Goal: Information Seeking & Learning: Understand process/instructions

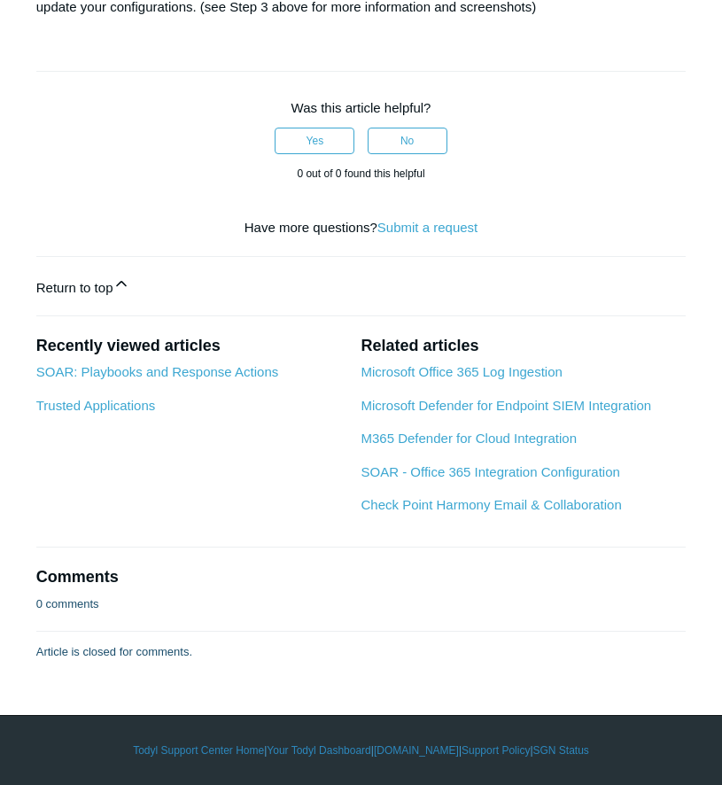
scroll to position [5853, 0]
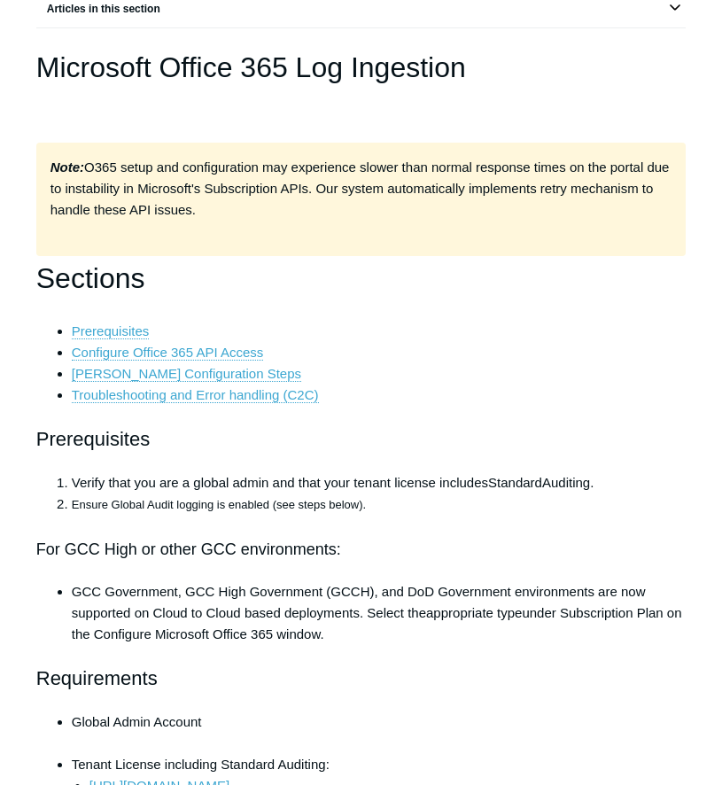
scroll to position [173, 0]
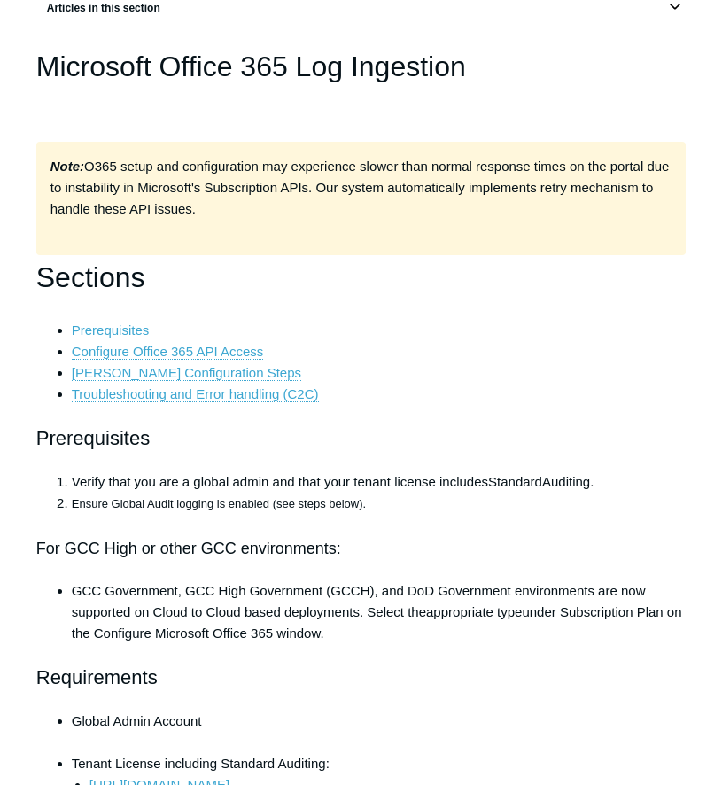
drag, startPoint x: 313, startPoint y: 184, endPoint x: 249, endPoint y: 202, distance: 66.2
click at [249, 202] on div "Note: O365 setup and configuration may experience slower than normal response t…" at bounding box center [361, 198] width 650 height 113
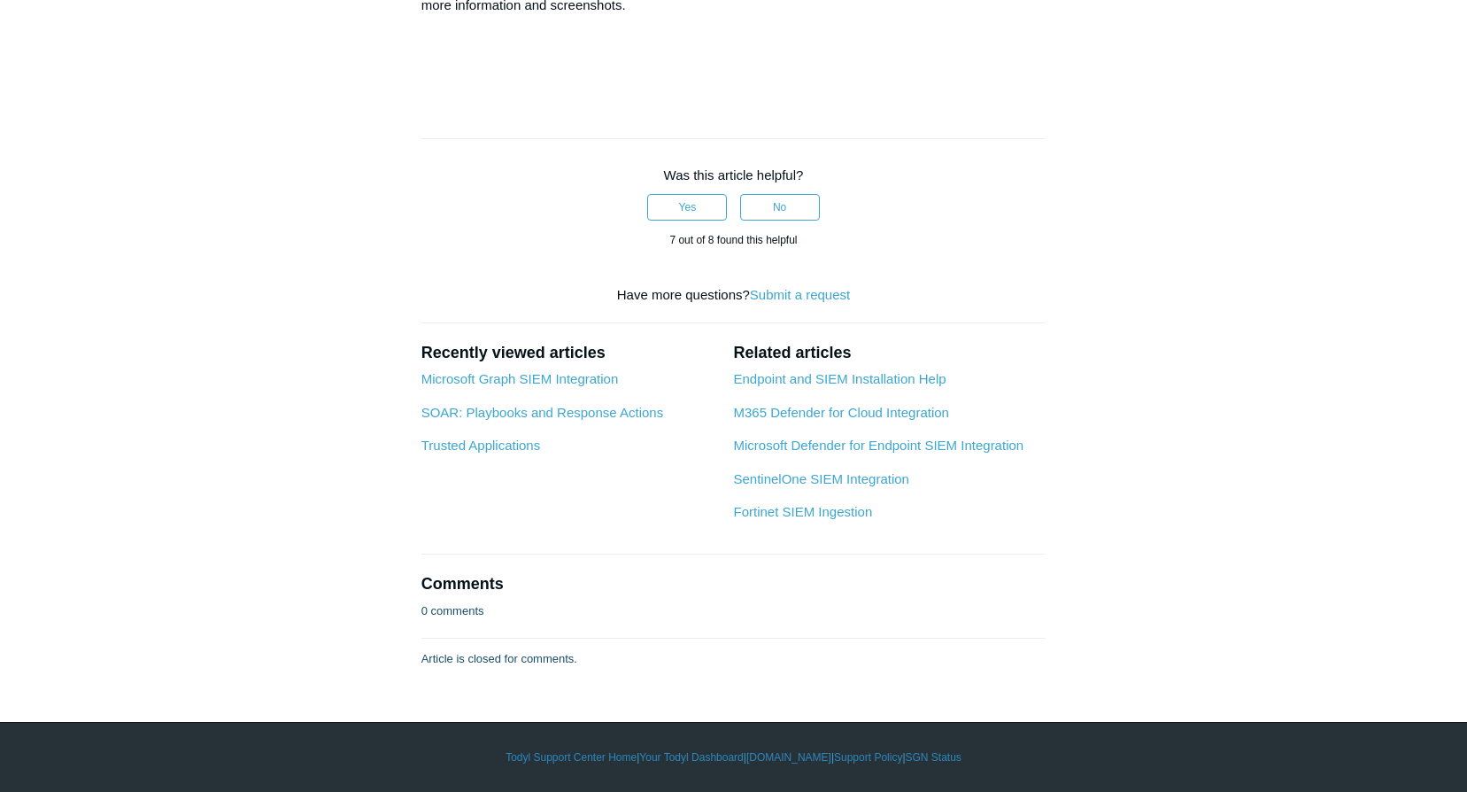
scroll to position [8313, 0]
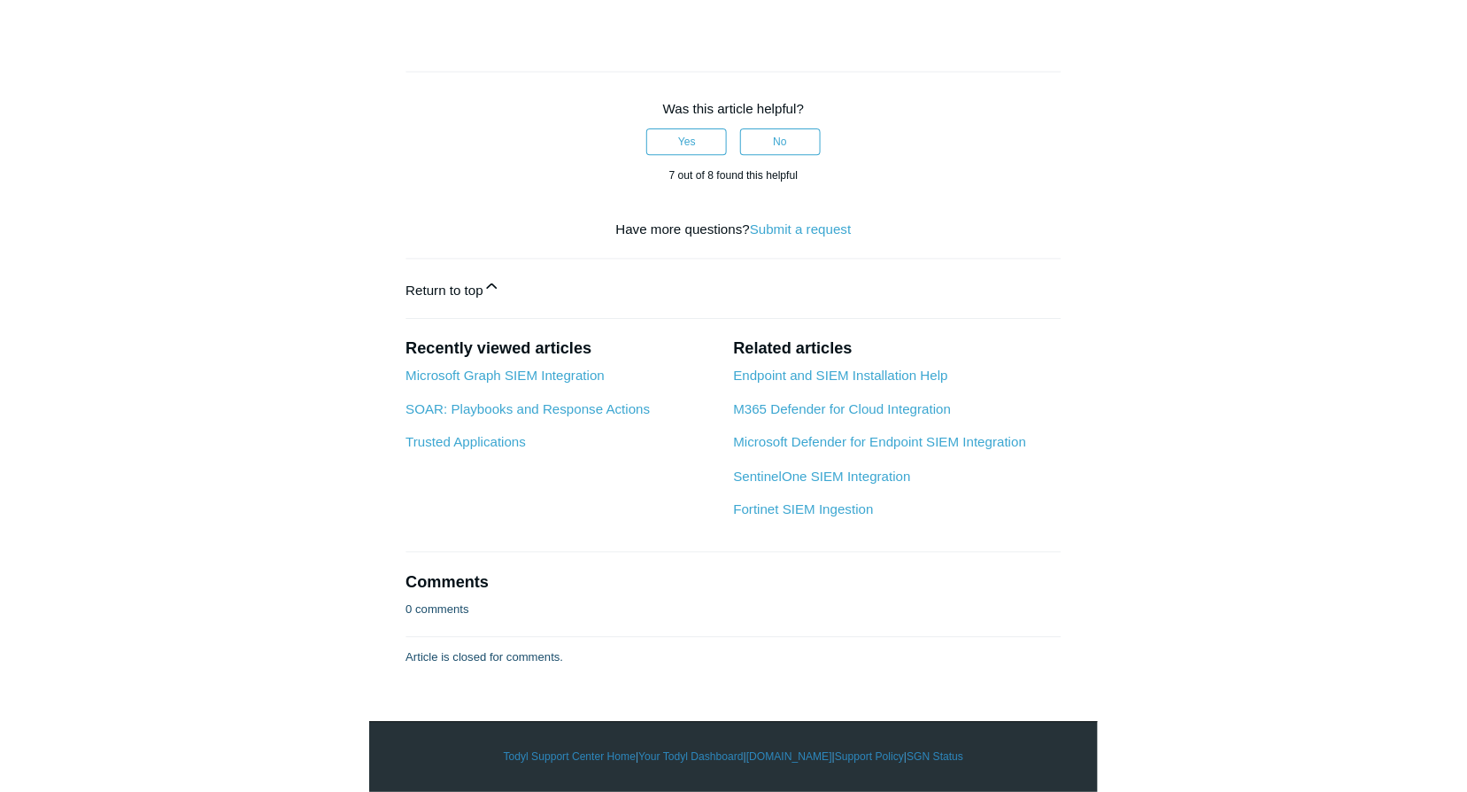
scroll to position [9854, 0]
